Goal: Find specific page/section: Find specific page/section

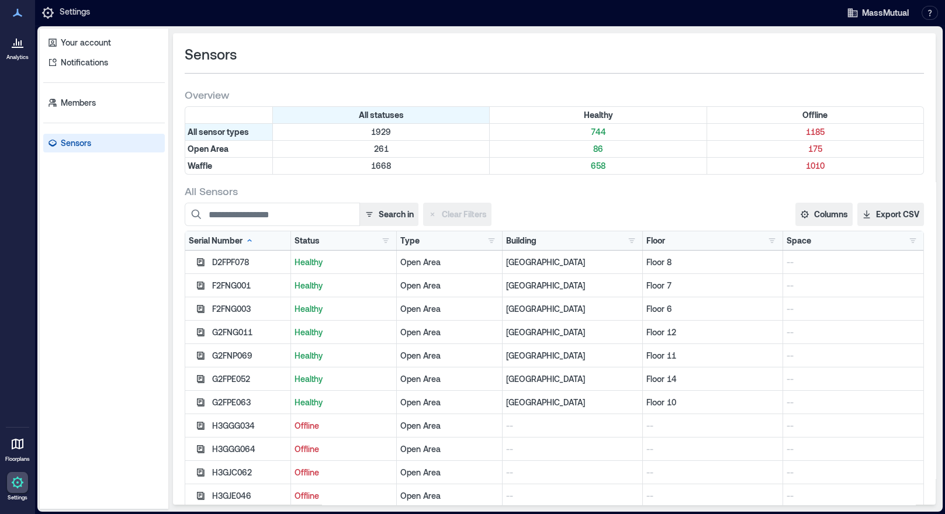
drag, startPoint x: 592, startPoint y: 164, endPoint x: 592, endPoint y: 174, distance: 9.9
click at [592, 164] on p "658" at bounding box center [598, 166] width 212 height 12
click at [597, 163] on p "661" at bounding box center [598, 166] width 212 height 12
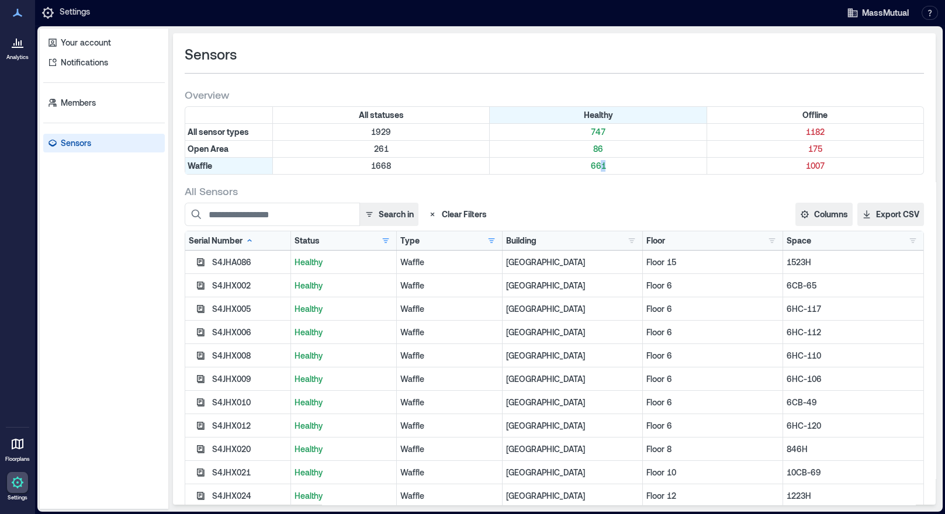
click at [668, 240] on div "Floor Floor 10 86 Floor 11 96 Floor 12 70 Floor 14 77 Floor 15 59 Floor 16 14 F…" at bounding box center [712, 241] width 133 height 12
click at [646, 239] on div "Floor" at bounding box center [655, 241] width 19 height 12
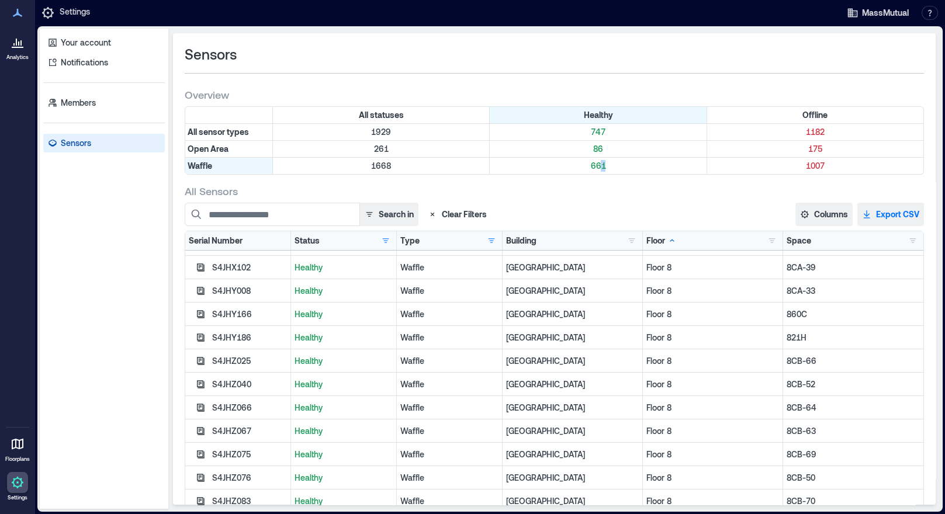
click at [869, 218] on button "Export CSV" at bounding box center [890, 214] width 67 height 23
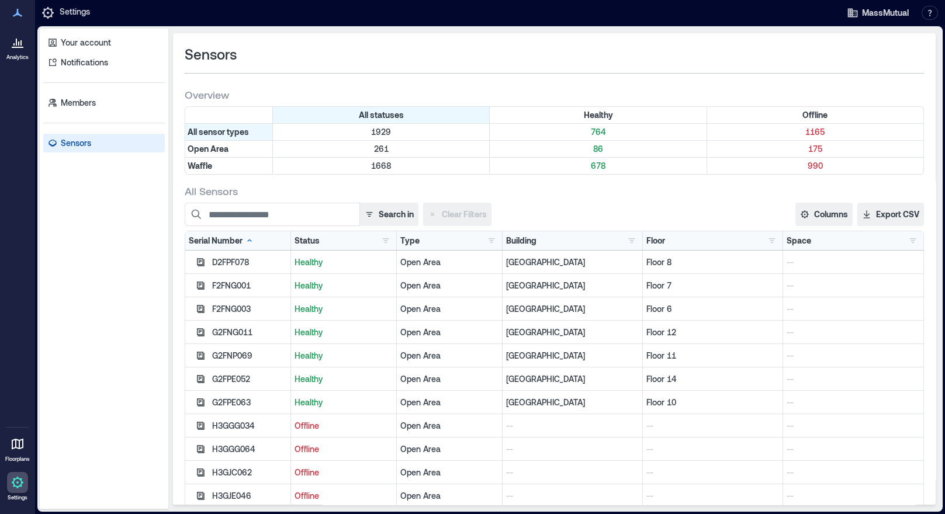
click at [79, 143] on p "Sensors" at bounding box center [76, 143] width 30 height 12
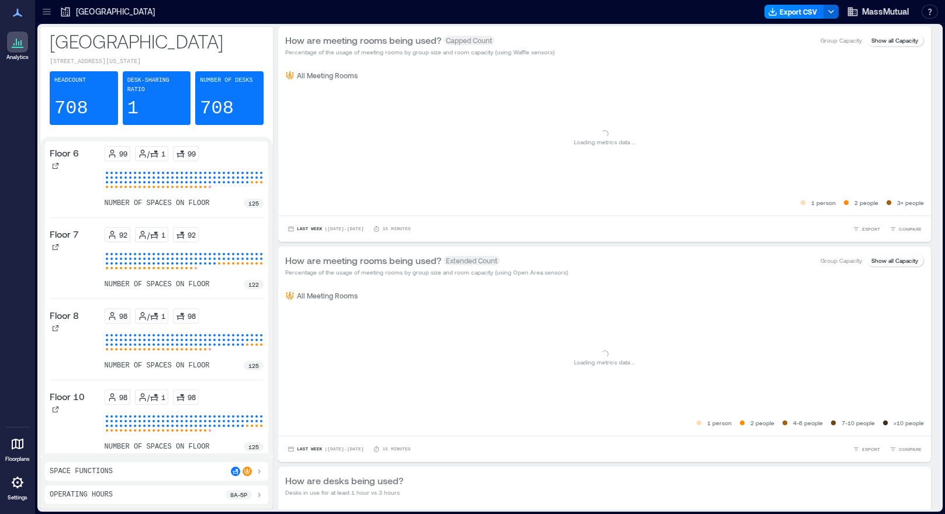
click at [21, 481] on icon at bounding box center [18, 483] width 12 height 12
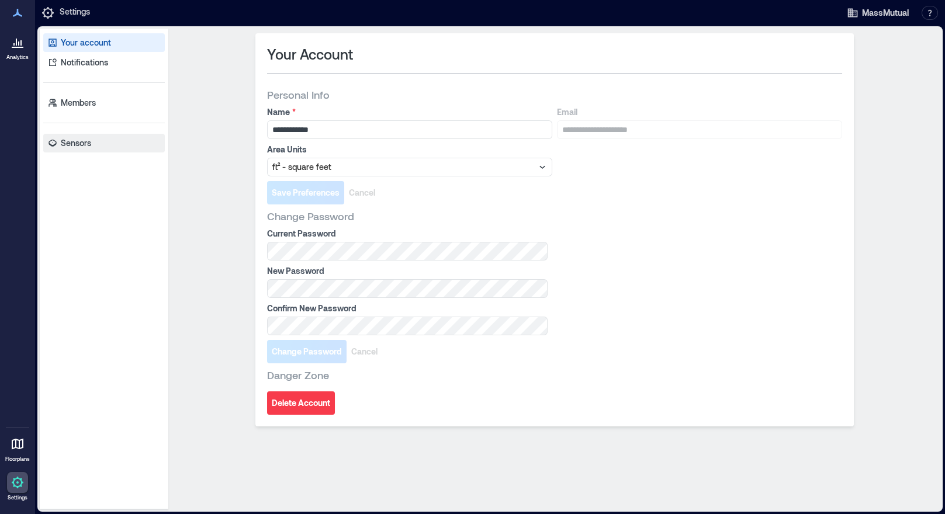
click at [77, 145] on p "Sensors" at bounding box center [76, 143] width 30 height 12
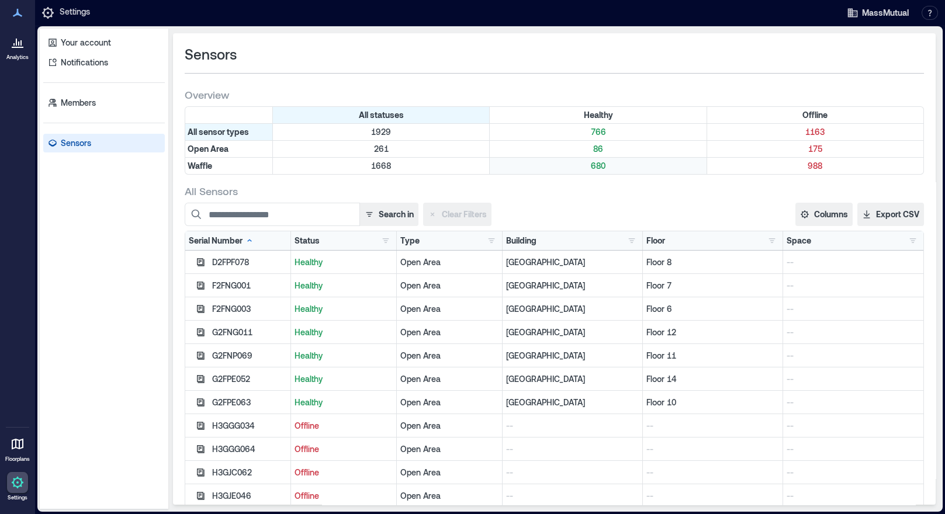
click at [595, 162] on p "680" at bounding box center [598, 166] width 212 height 12
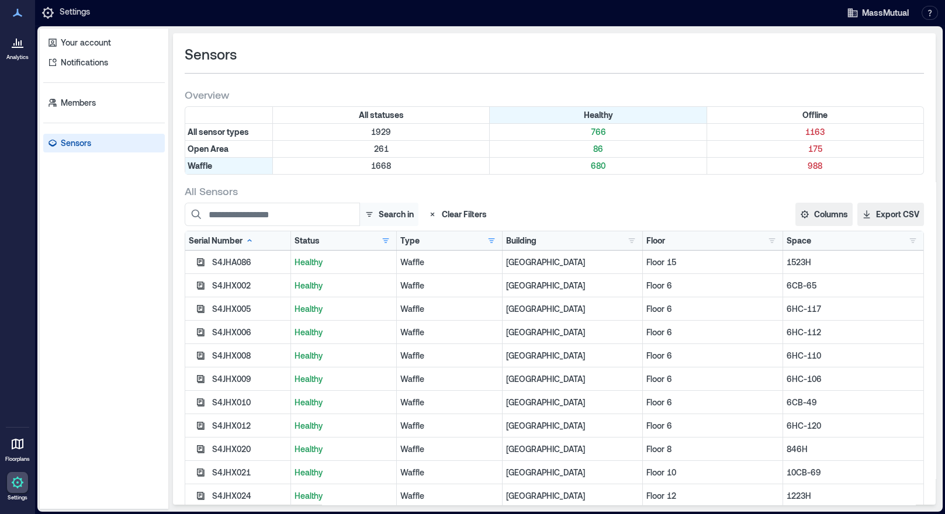
click at [407, 212] on button "Search in" at bounding box center [388, 214] width 59 height 23
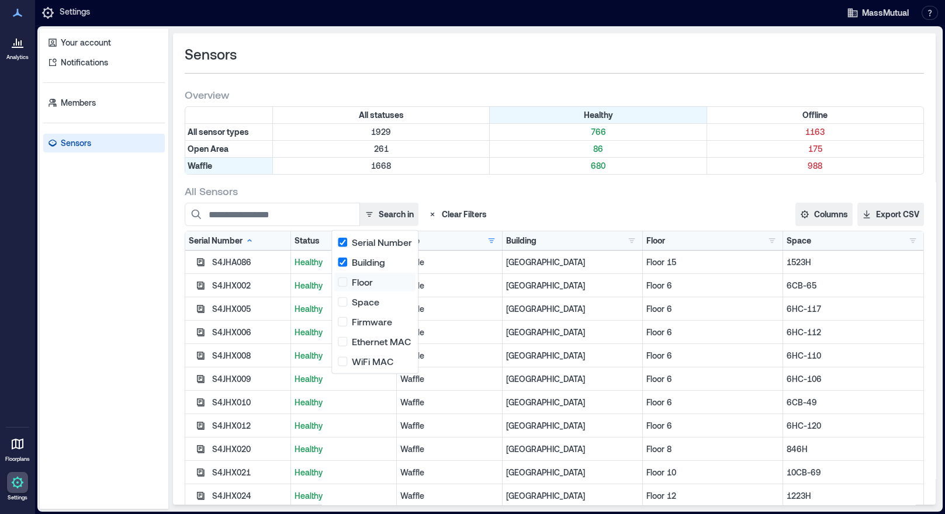
click at [342, 287] on button "Floor" at bounding box center [374, 282] width 81 height 19
click at [344, 277] on button "Floor" at bounding box center [374, 282] width 81 height 19
click at [353, 285] on button "Floor" at bounding box center [374, 282] width 81 height 19
click at [344, 287] on button "Floor" at bounding box center [374, 282] width 81 height 19
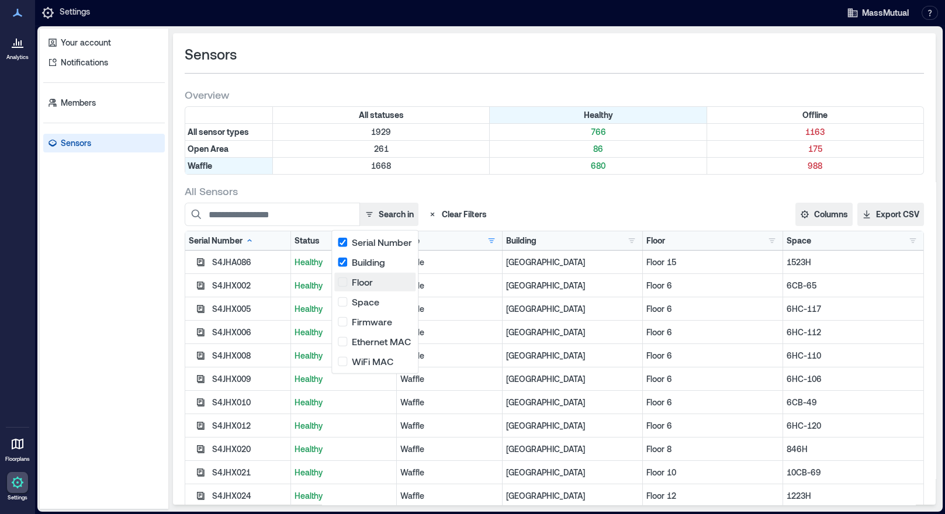
click at [344, 287] on button "Floor" at bounding box center [374, 282] width 81 height 19
click at [550, 196] on div "All Sensors" at bounding box center [554, 191] width 739 height 14
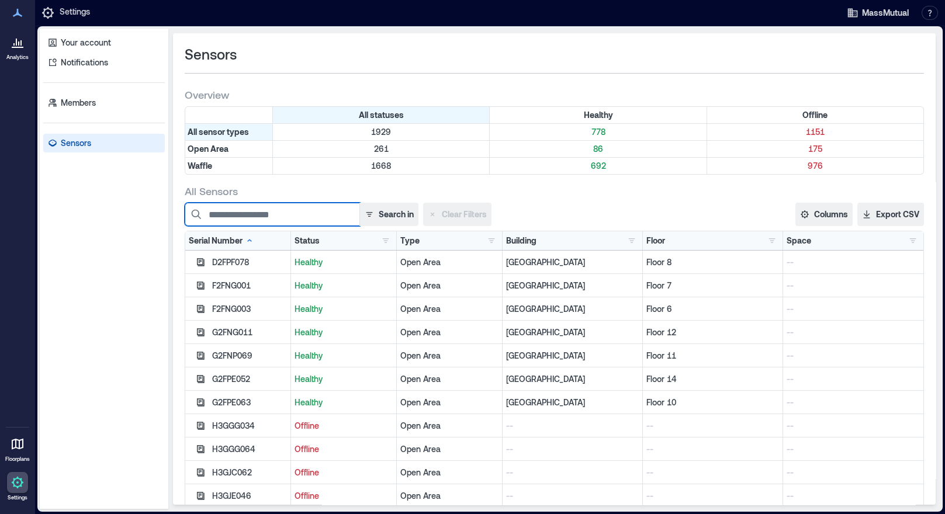
click at [326, 216] on input at bounding box center [272, 214] width 175 height 23
click at [380, 216] on button "Search in" at bounding box center [388, 214] width 59 height 23
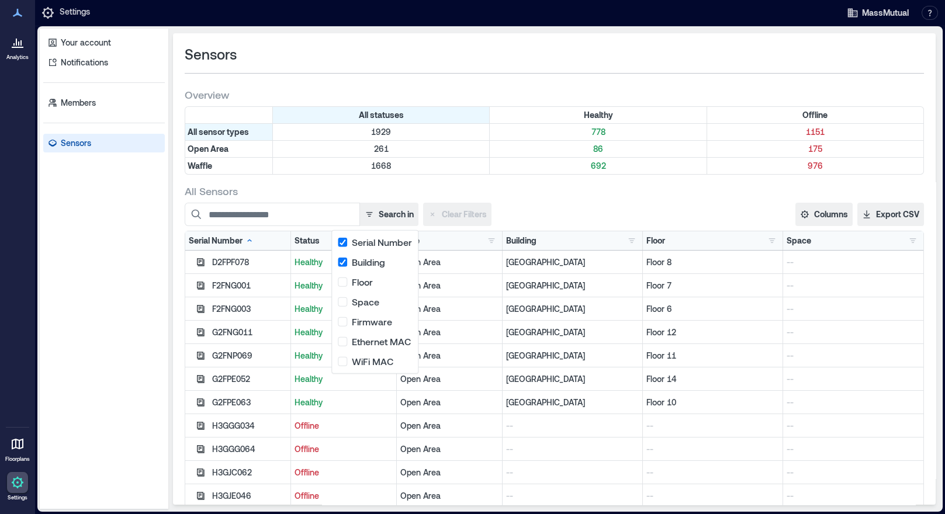
click at [549, 199] on div "All Sensors Search in Clear Filters Columns Serial Number Status Type Building …" at bounding box center [554, 363] width 739 height 359
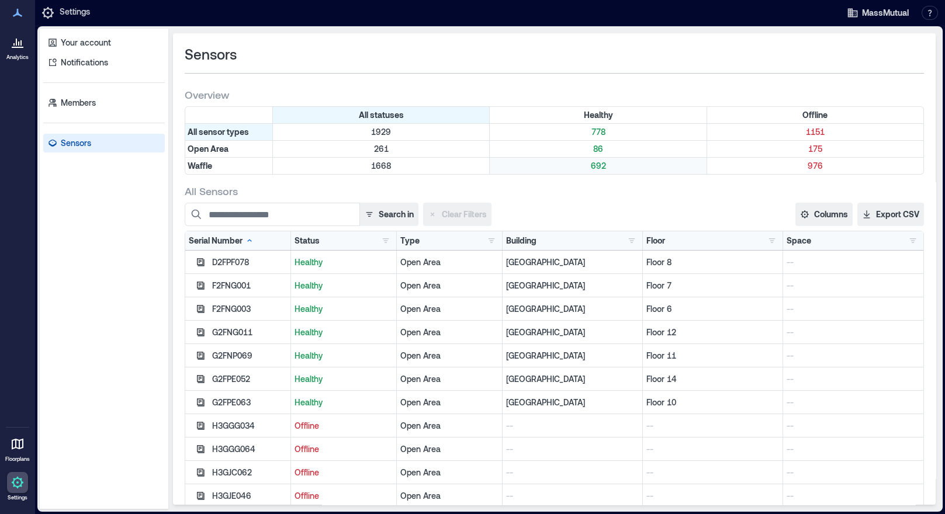
click at [599, 168] on p "692" at bounding box center [598, 166] width 212 height 12
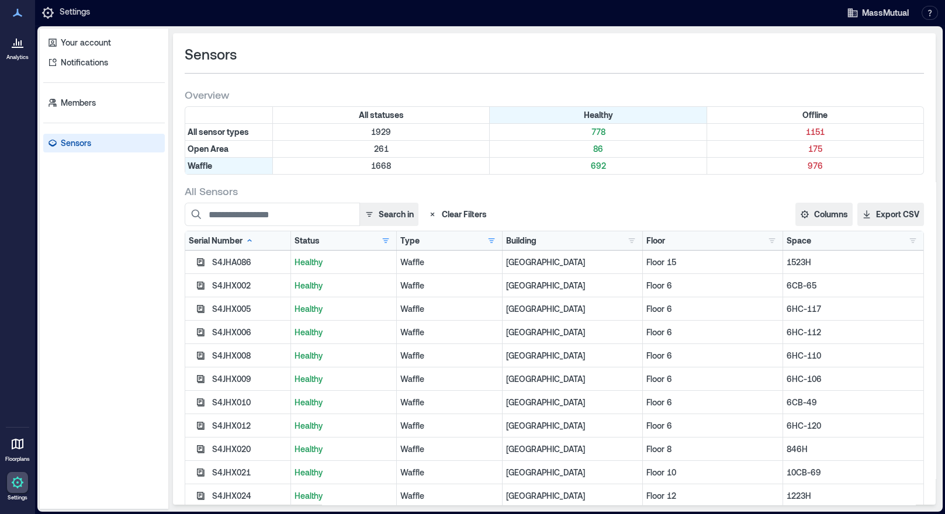
click at [647, 244] on div "Floor" at bounding box center [655, 241] width 19 height 12
click at [881, 216] on button "Export CSV" at bounding box center [890, 214] width 67 height 23
